Goal: Information Seeking & Learning: Check status

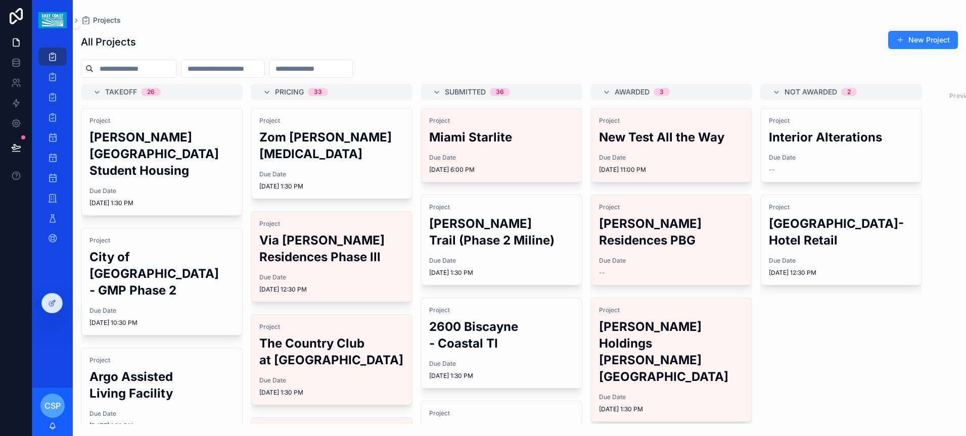
scroll to position [383, 0]
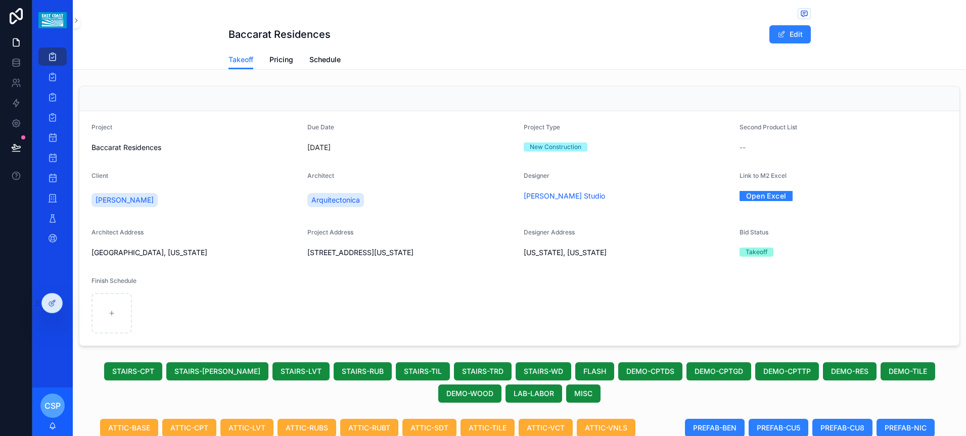
click at [279, 61] on span "Pricing" at bounding box center [281, 60] width 24 height 10
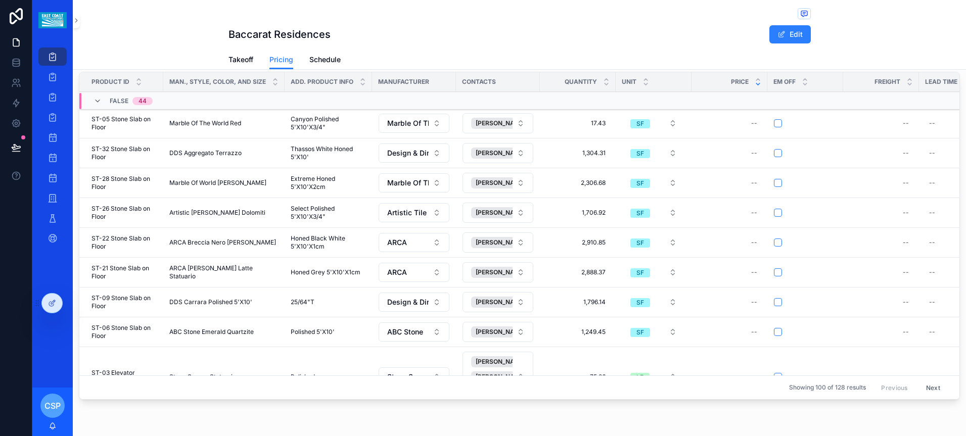
scroll to position [95, 0]
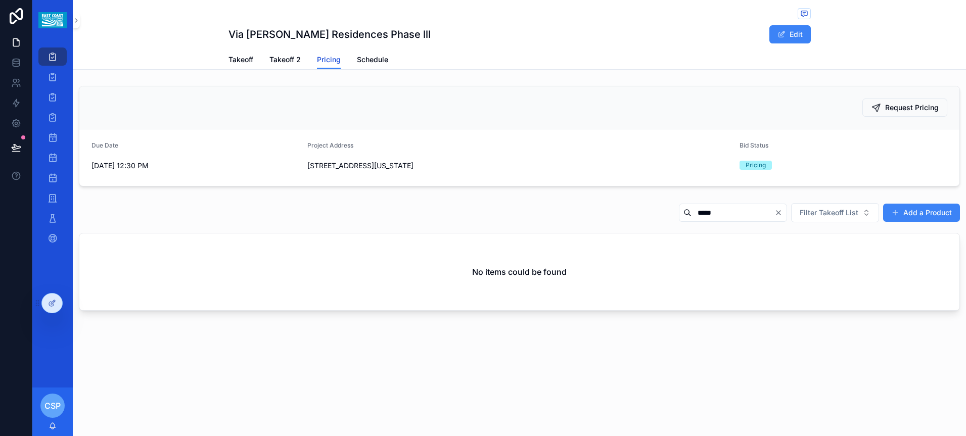
click at [340, 61] on span "Pricing" at bounding box center [329, 60] width 24 height 10
click at [779, 214] on icon "Clear" at bounding box center [778, 213] width 8 height 8
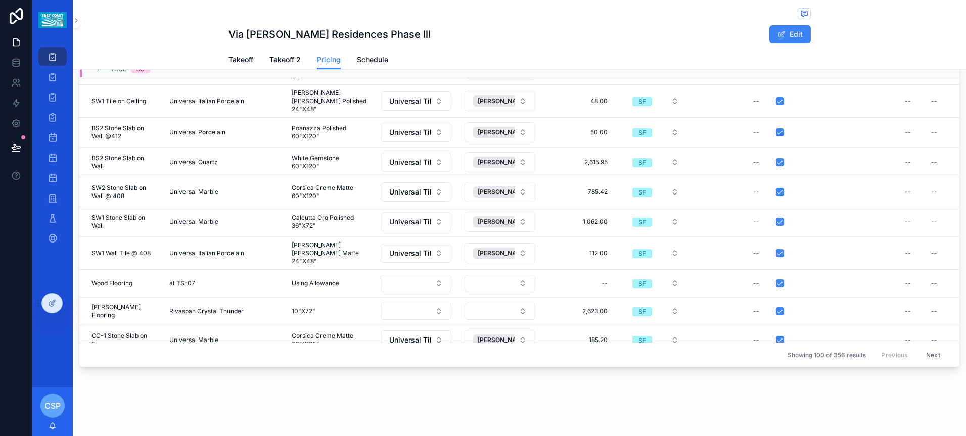
scroll to position [2692, 0]
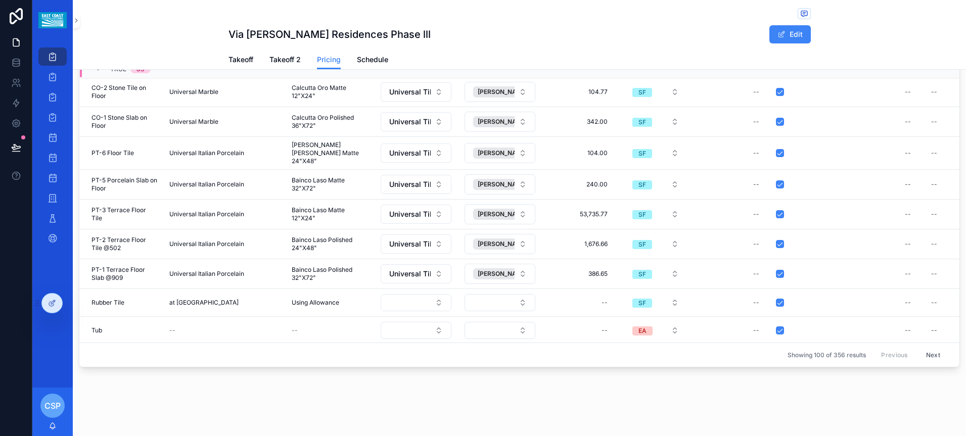
click at [920, 352] on button "Next" at bounding box center [933, 355] width 28 height 16
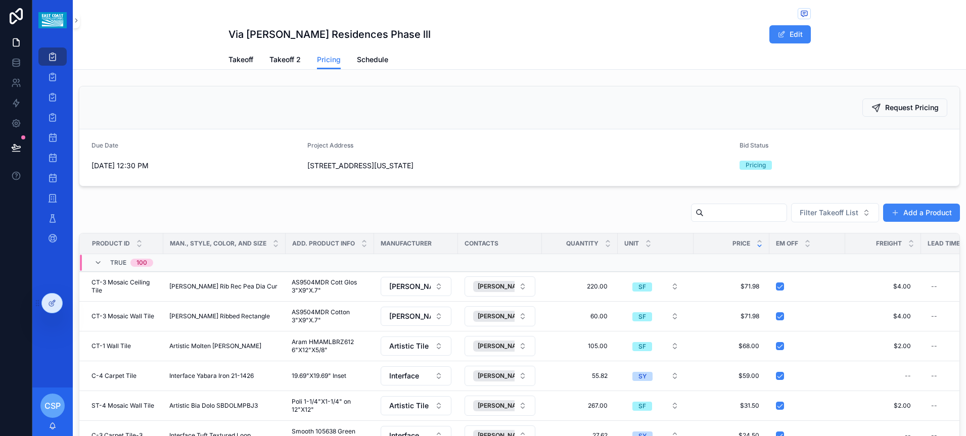
click at [714, 212] on input "scrollable content" at bounding box center [744, 213] width 83 height 14
type input "***"
